Goal: Entertainment & Leisure: Consume media (video, audio)

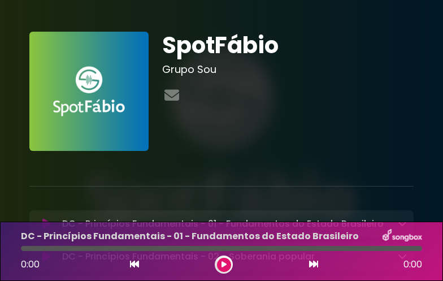
click at [224, 264] on icon at bounding box center [223, 264] width 5 height 7
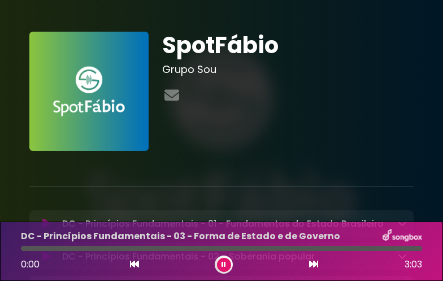
click at [224, 264] on icon at bounding box center [223, 264] width 5 height 7
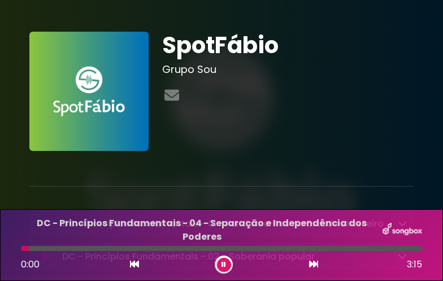
click at [224, 264] on icon at bounding box center [223, 264] width 5 height 7
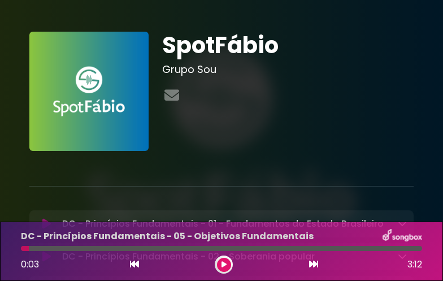
click at [224, 264] on icon at bounding box center [223, 264] width 5 height 7
